Goal: Information Seeking & Learning: Learn about a topic

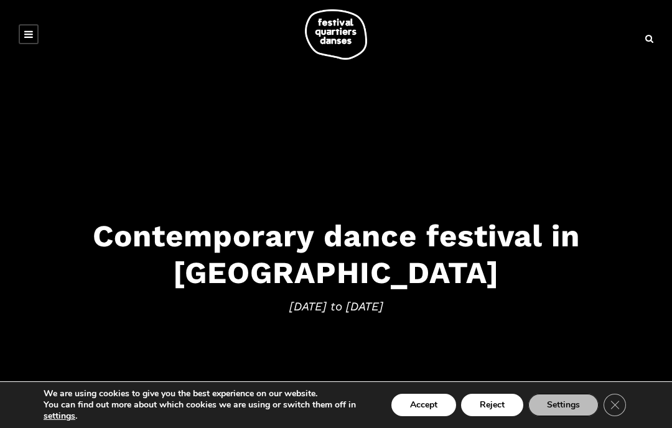
click at [37, 37] on link at bounding box center [29, 34] width 20 height 20
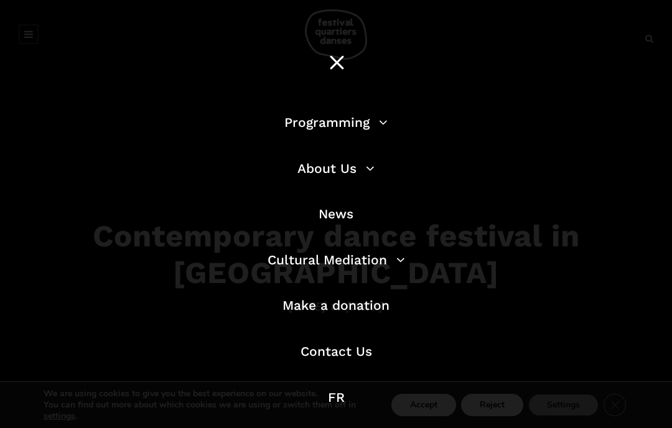
click at [380, 126] on link "Programming" at bounding box center [335, 122] width 103 height 16
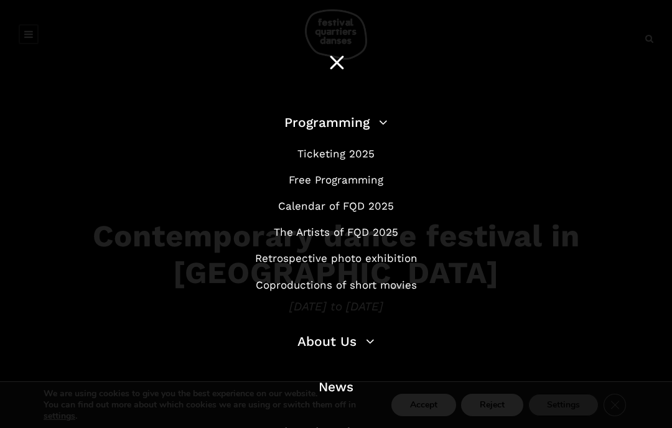
click at [389, 203] on link "Calendar of FQD 2025" at bounding box center [336, 206] width 116 height 12
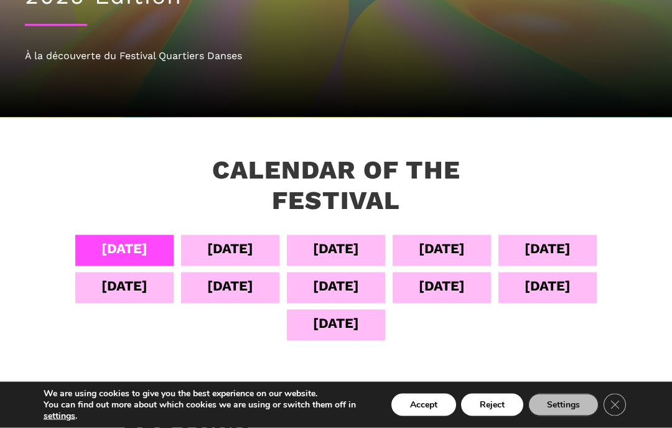
scroll to position [145, 0]
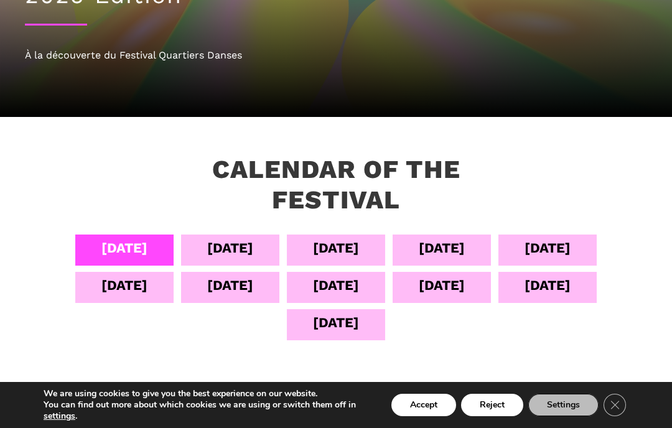
click at [262, 241] on div "[DATE]" at bounding box center [230, 250] width 98 height 31
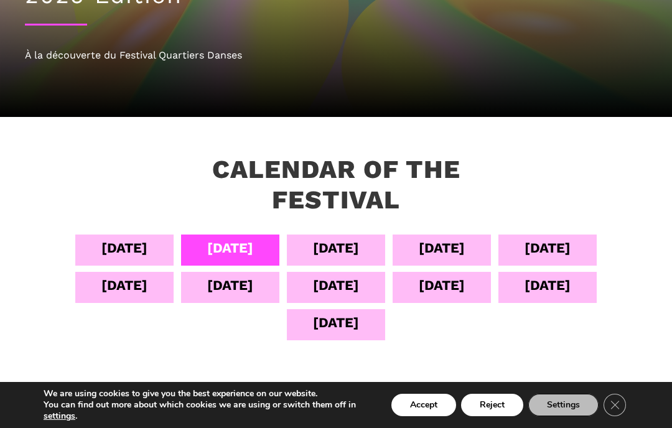
click at [240, 254] on div "[DATE]" at bounding box center [230, 248] width 46 height 22
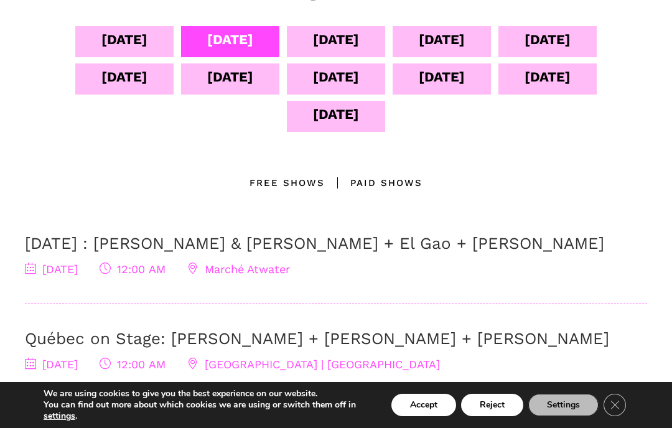
scroll to position [353, 0]
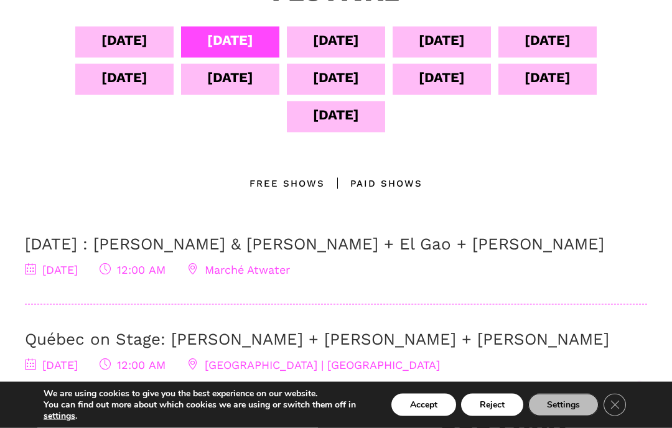
click at [330, 35] on div "[DATE]" at bounding box center [336, 40] width 46 height 22
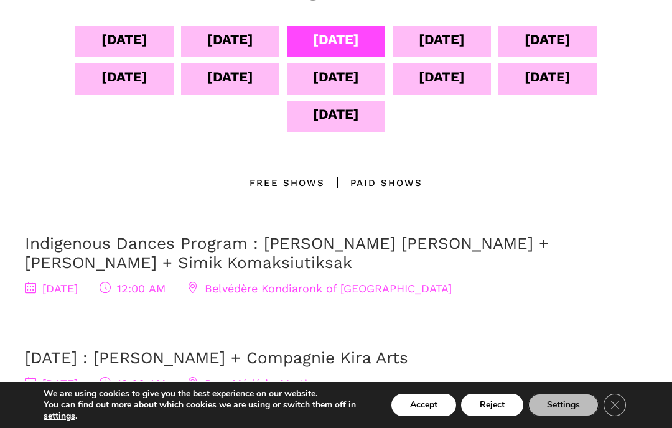
scroll to position [350, 0]
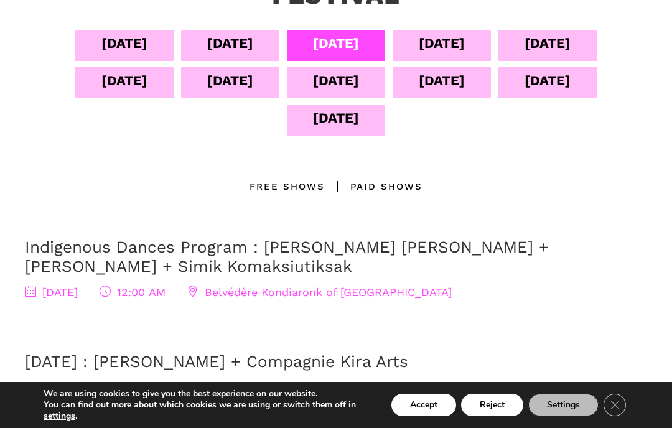
click at [236, 39] on div "Sept 05" at bounding box center [230, 43] width 46 height 22
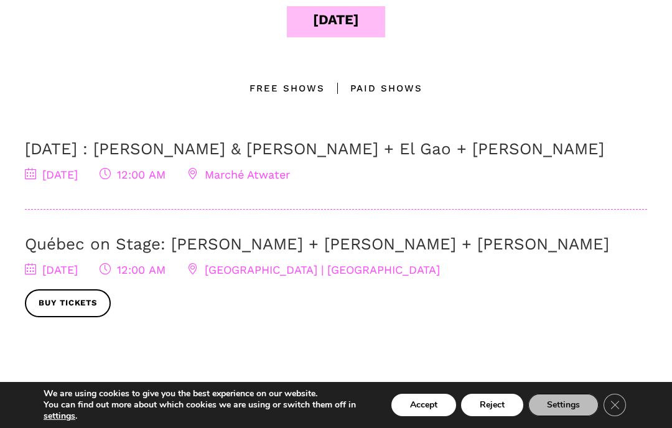
scroll to position [449, 0]
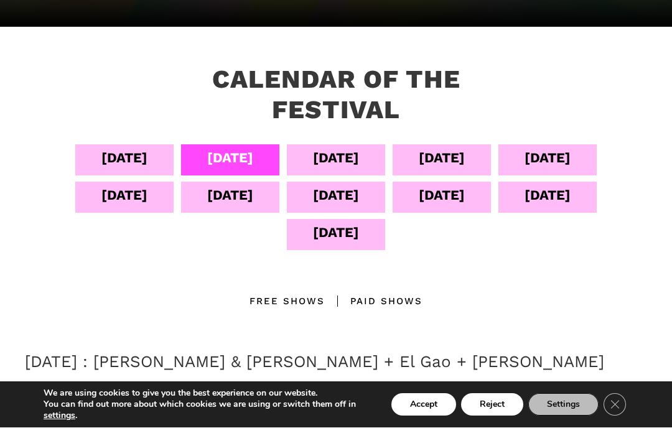
click at [343, 155] on div "Sept 06" at bounding box center [336, 158] width 46 height 22
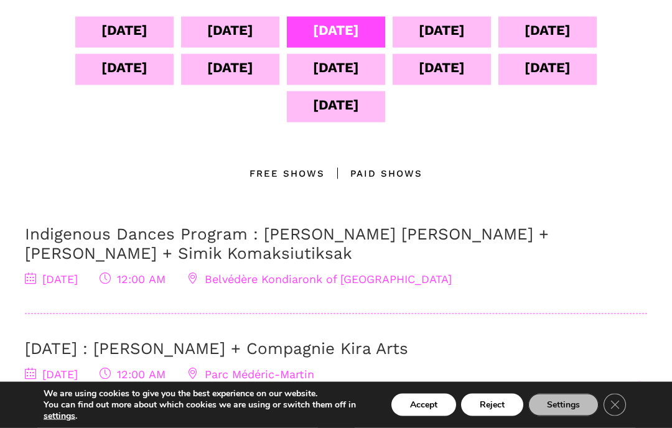
scroll to position [369, 0]
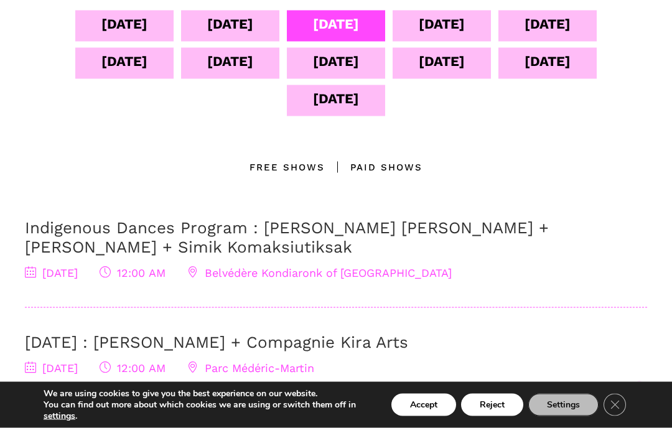
click at [299, 166] on div "Free Shows" at bounding box center [286, 167] width 75 height 15
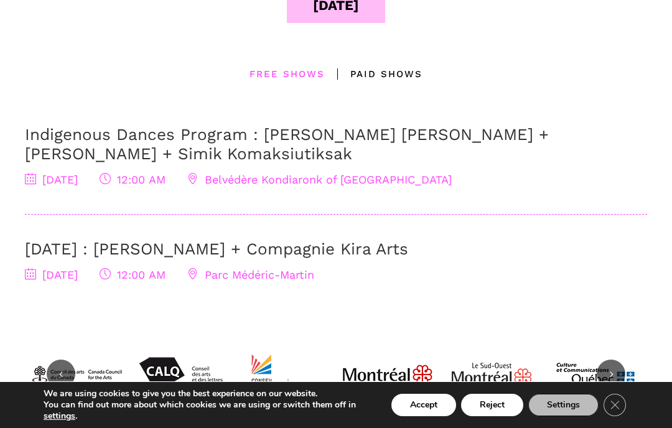
scroll to position [448, 0]
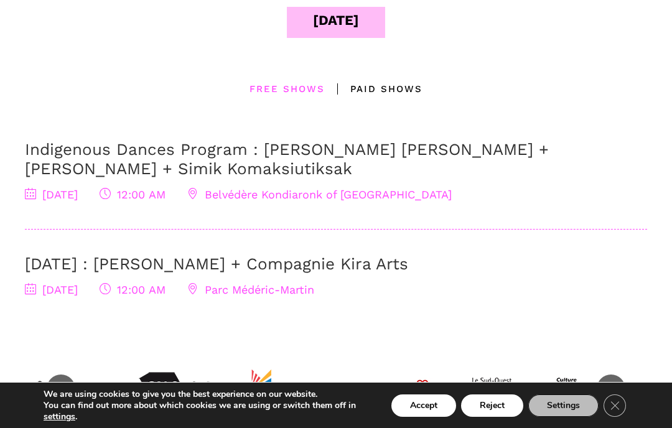
click at [166, 294] on span "12:00 AM" at bounding box center [133, 288] width 66 height 13
click at [166, 285] on span "12:00 AM" at bounding box center [133, 288] width 66 height 13
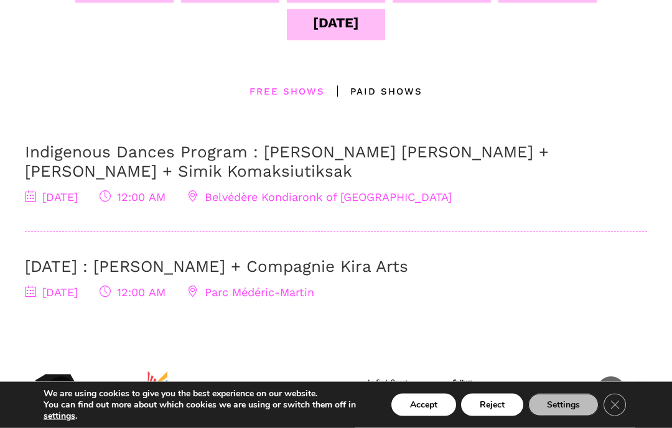
scroll to position [442, 0]
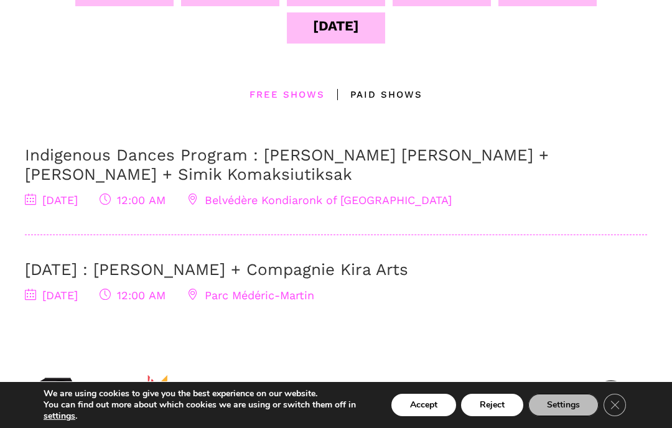
click at [111, 202] on icon at bounding box center [105, 199] width 11 height 11
click at [413, 91] on div "Paid shows" at bounding box center [374, 94] width 98 height 15
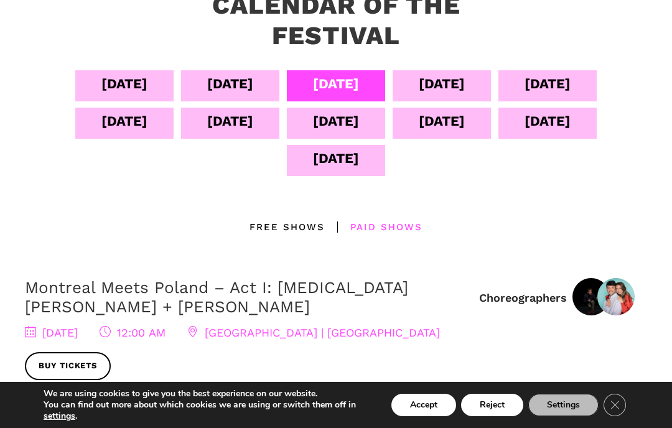
scroll to position [292, 0]
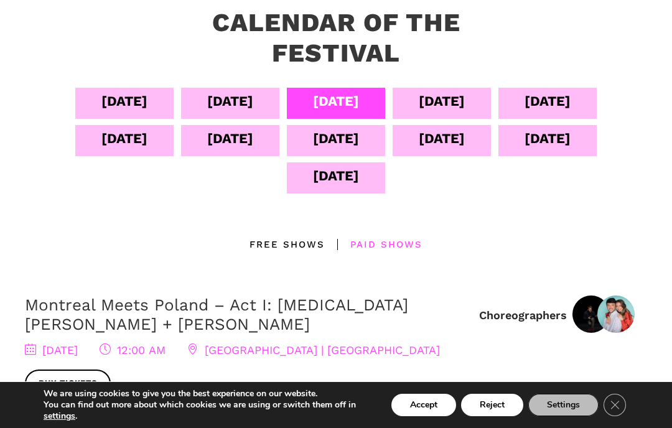
click at [465, 103] on div "Sept 07" at bounding box center [442, 101] width 46 height 22
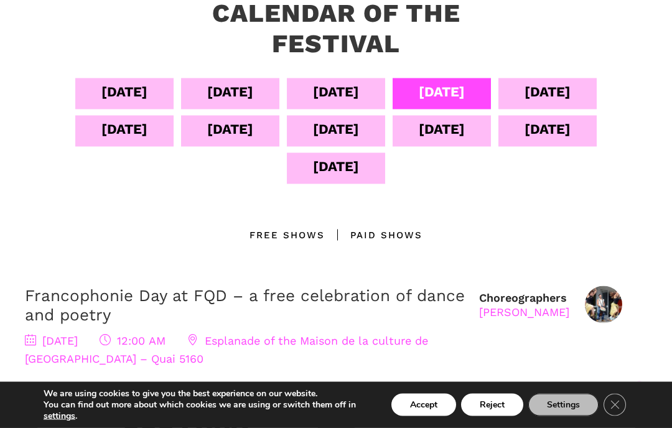
scroll to position [298, 0]
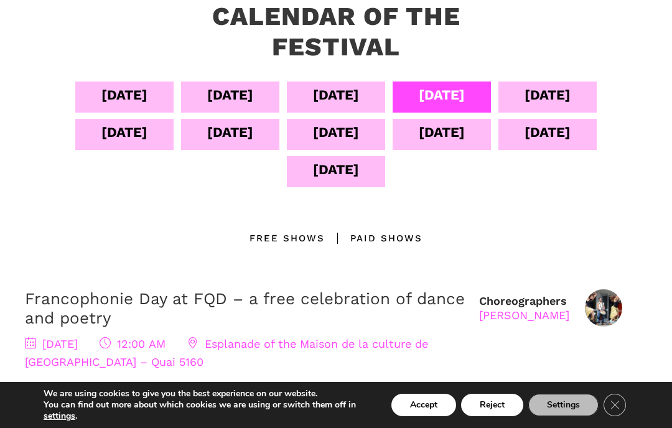
click at [571, 96] on div "Sept 08" at bounding box center [548, 95] width 46 height 22
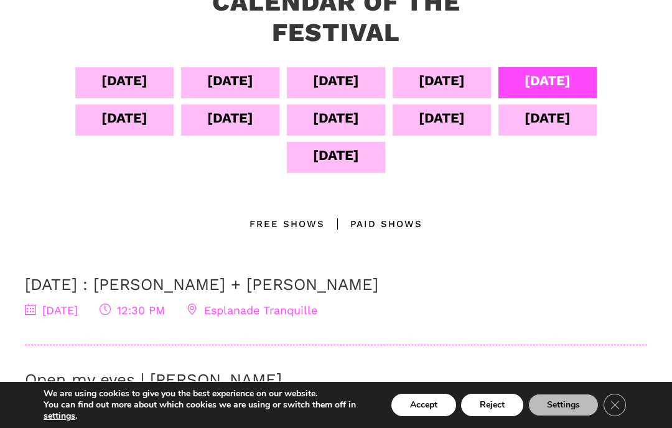
scroll to position [312, 0]
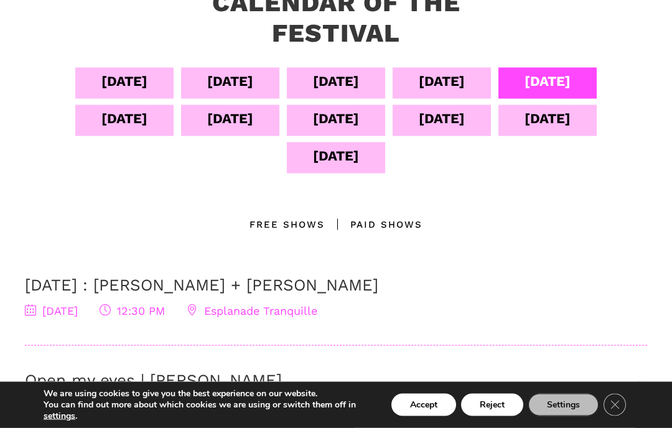
click at [152, 126] on div "Sept 09" at bounding box center [124, 120] width 98 height 31
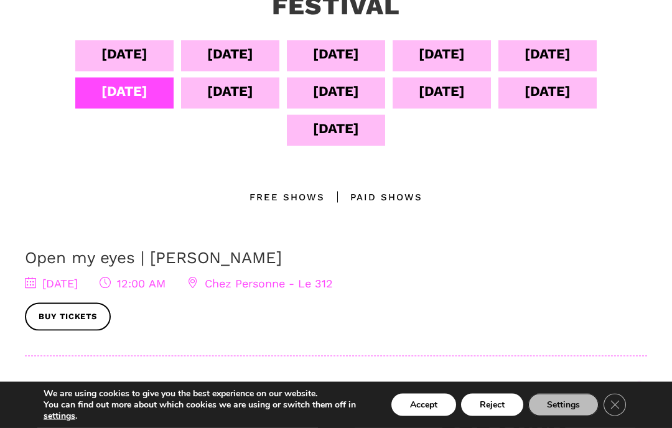
scroll to position [333, 0]
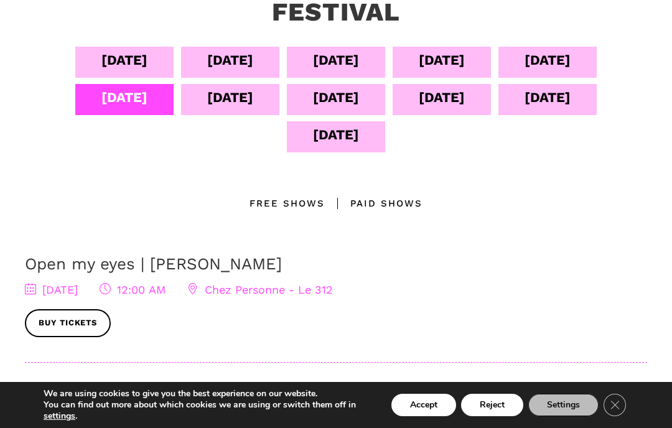
click at [408, 200] on div "Paid shows" at bounding box center [374, 203] width 98 height 15
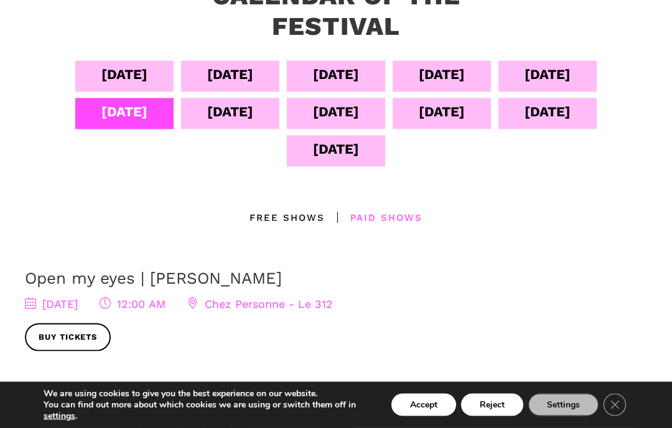
scroll to position [319, 0]
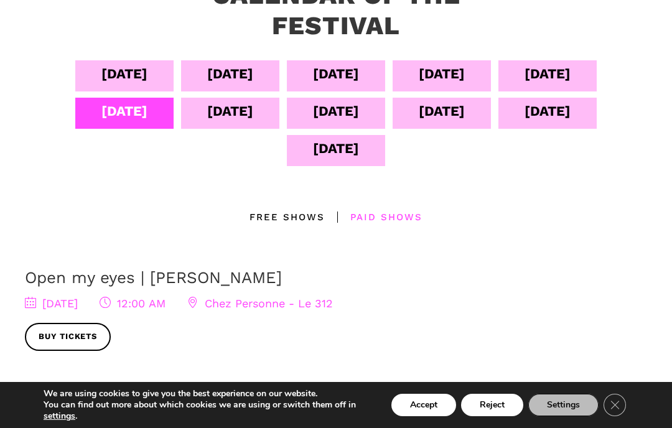
click at [236, 114] on div "Sept 10" at bounding box center [230, 111] width 46 height 22
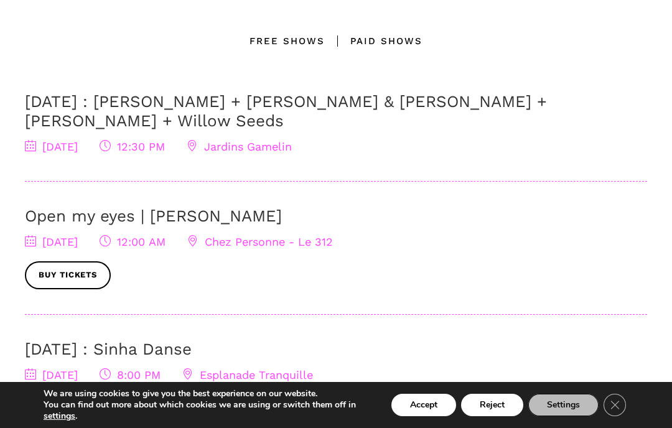
scroll to position [495, 0]
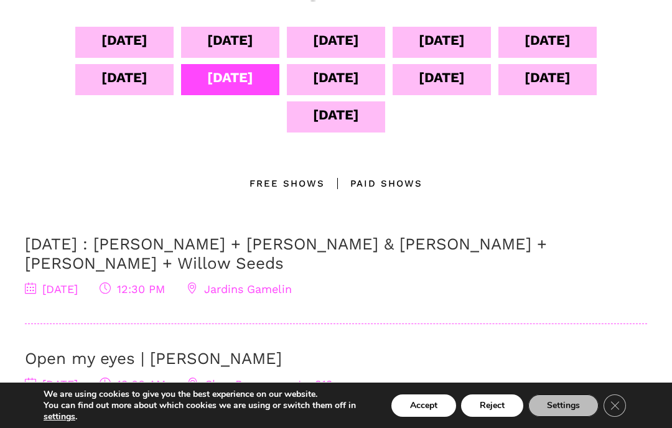
click at [402, 182] on div "Paid shows" at bounding box center [374, 182] width 98 height 15
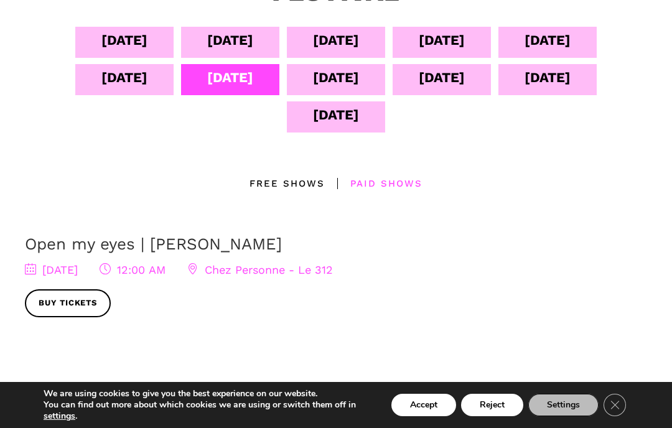
click at [359, 82] on div "Sept 11" at bounding box center [336, 78] width 46 height 22
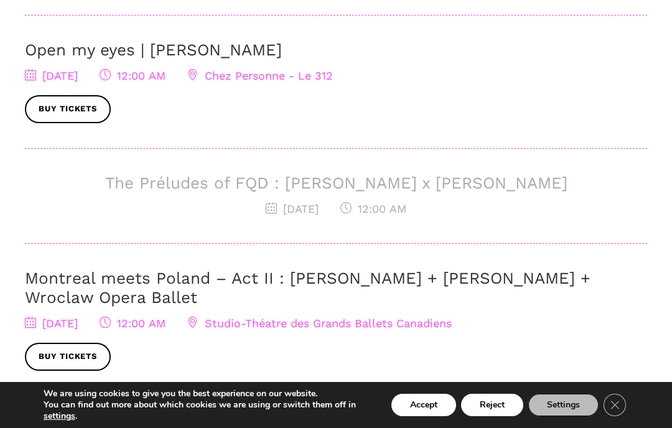
scroll to position [648, 0]
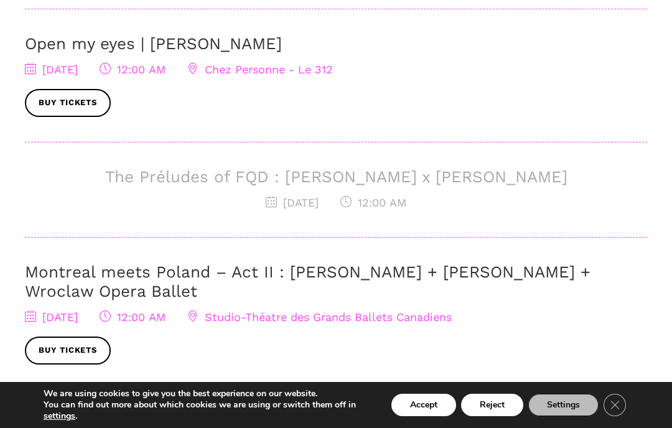
click at [406, 311] on span "Studio-Théatre des Grands Ballets Canadiens" at bounding box center [319, 316] width 264 height 13
click at [323, 319] on span "Studio-Théatre des Grands Ballets Canadiens" at bounding box center [319, 316] width 264 height 13
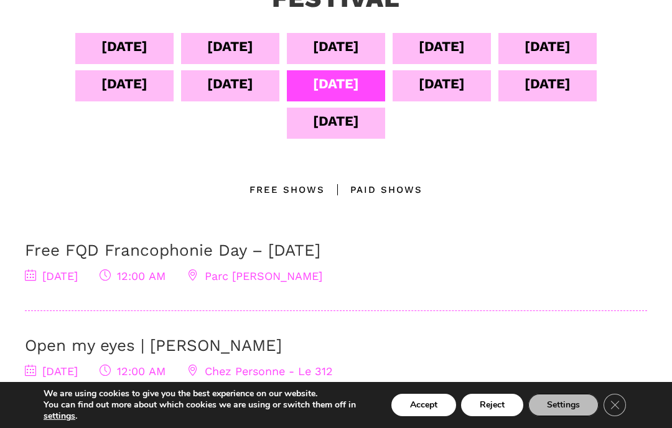
scroll to position [346, 0]
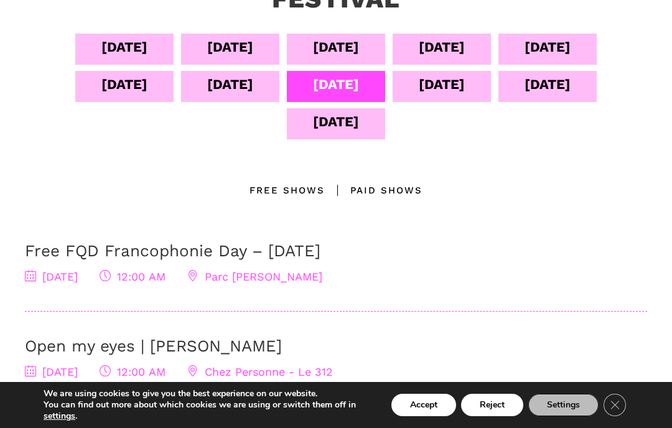
click at [465, 90] on div "Sept 12" at bounding box center [442, 84] width 46 height 22
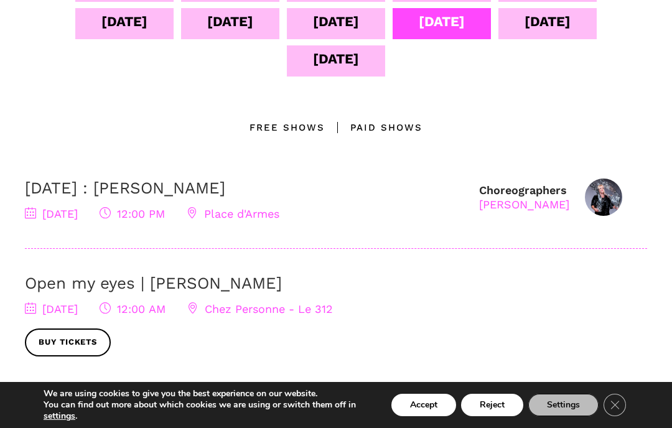
scroll to position [409, 0]
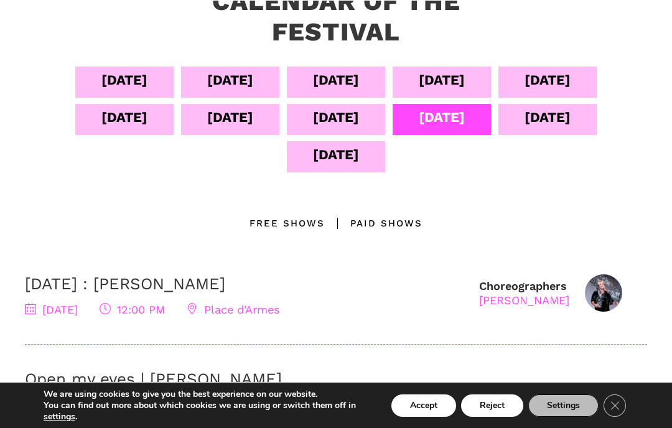
click at [571, 123] on div "Sept 13" at bounding box center [548, 117] width 46 height 22
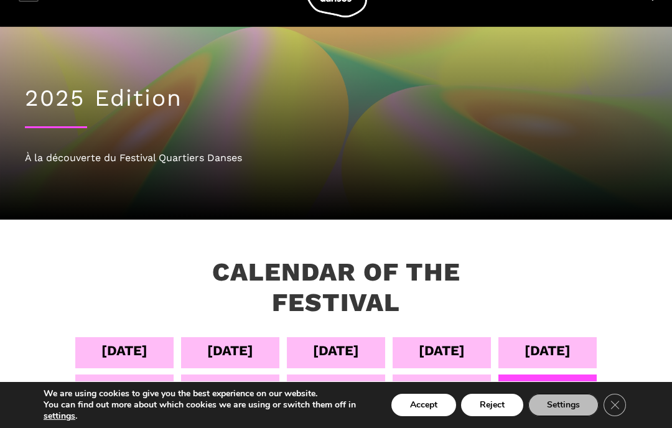
scroll to position [0, 0]
